Goal: Information Seeking & Learning: Understand process/instructions

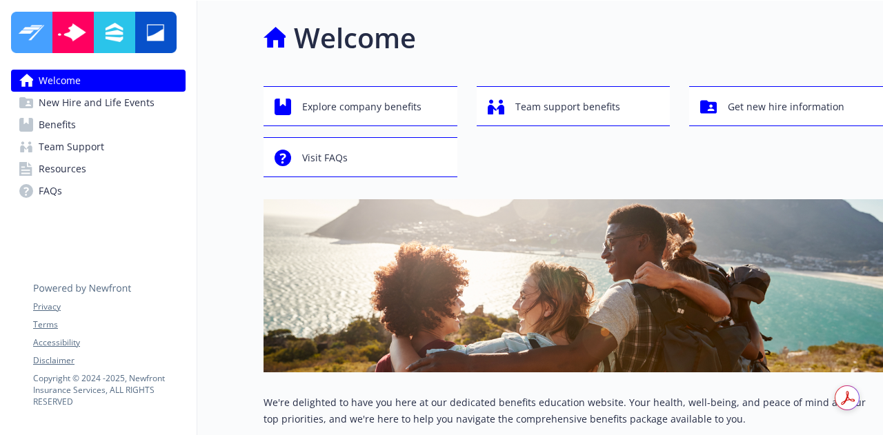
click at [99, 122] on link "Benefits" at bounding box center [98, 125] width 174 height 22
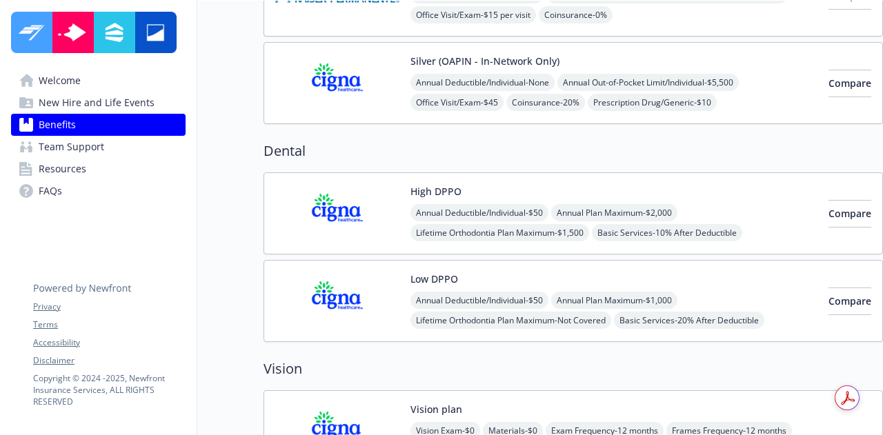
click at [343, 197] on img at bounding box center [337, 213] width 124 height 59
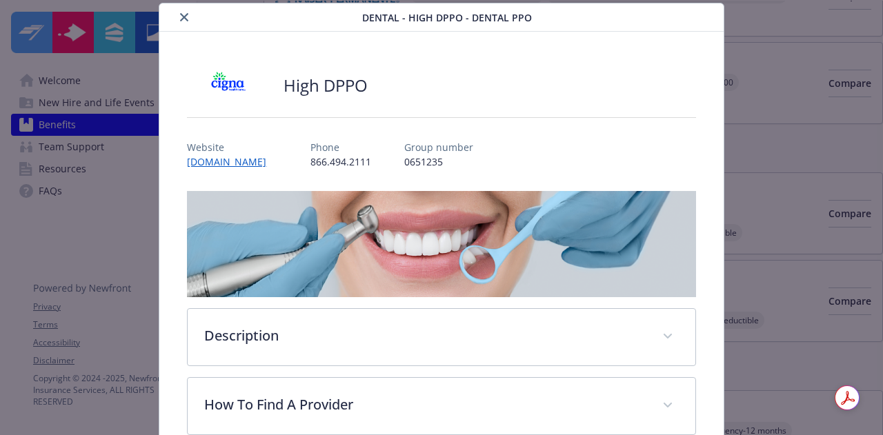
scroll to position [390, 0]
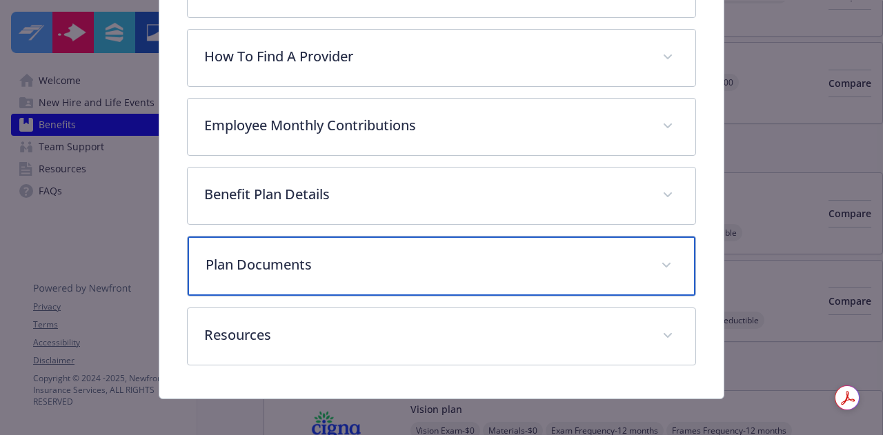
click at [480, 260] on p "Plan Documents" at bounding box center [425, 264] width 438 height 21
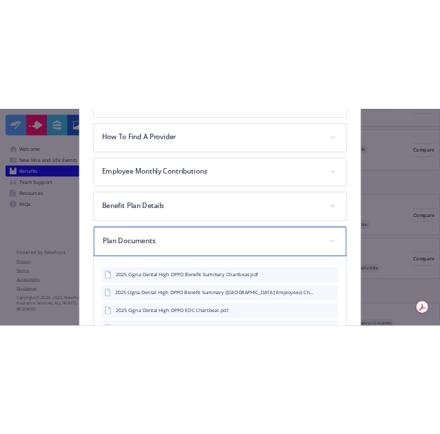
scroll to position [580, 0]
